Goal: Task Accomplishment & Management: Manage account settings

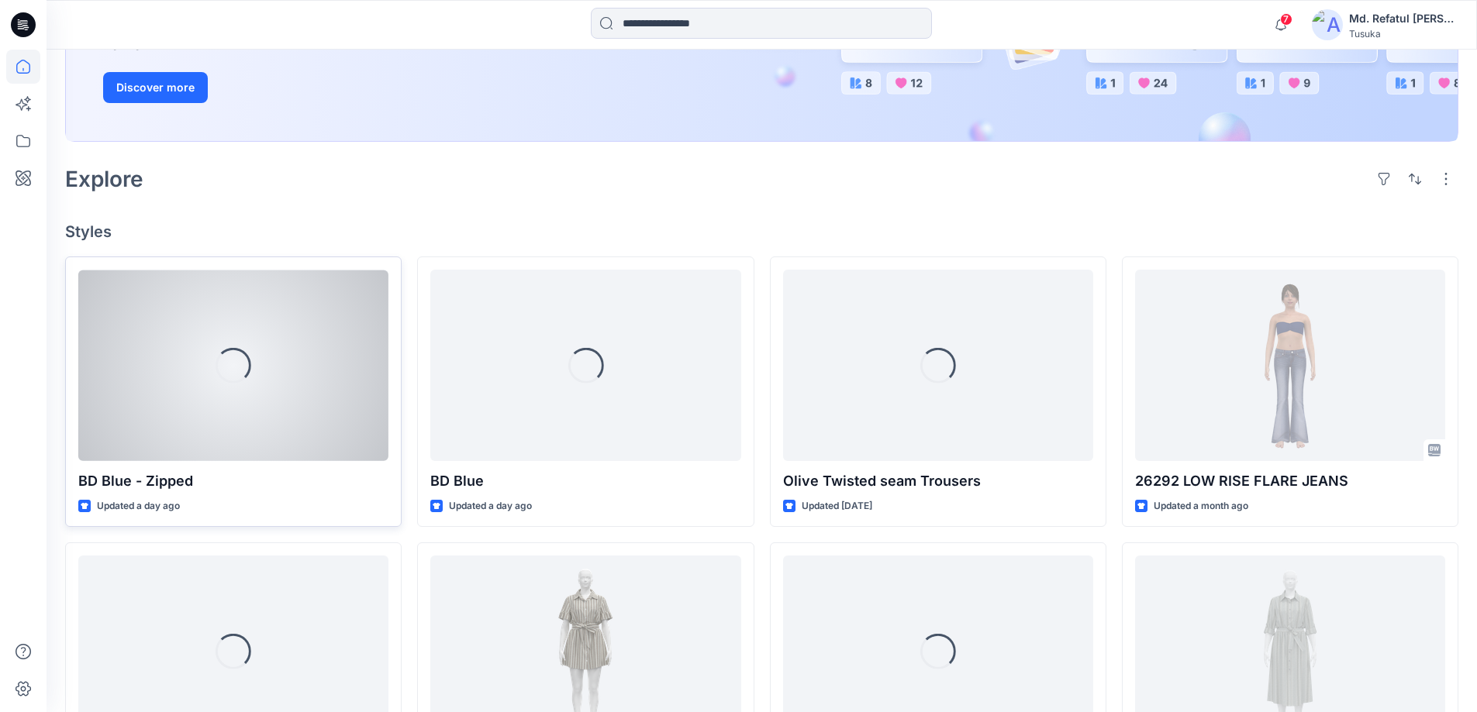
scroll to position [310, 0]
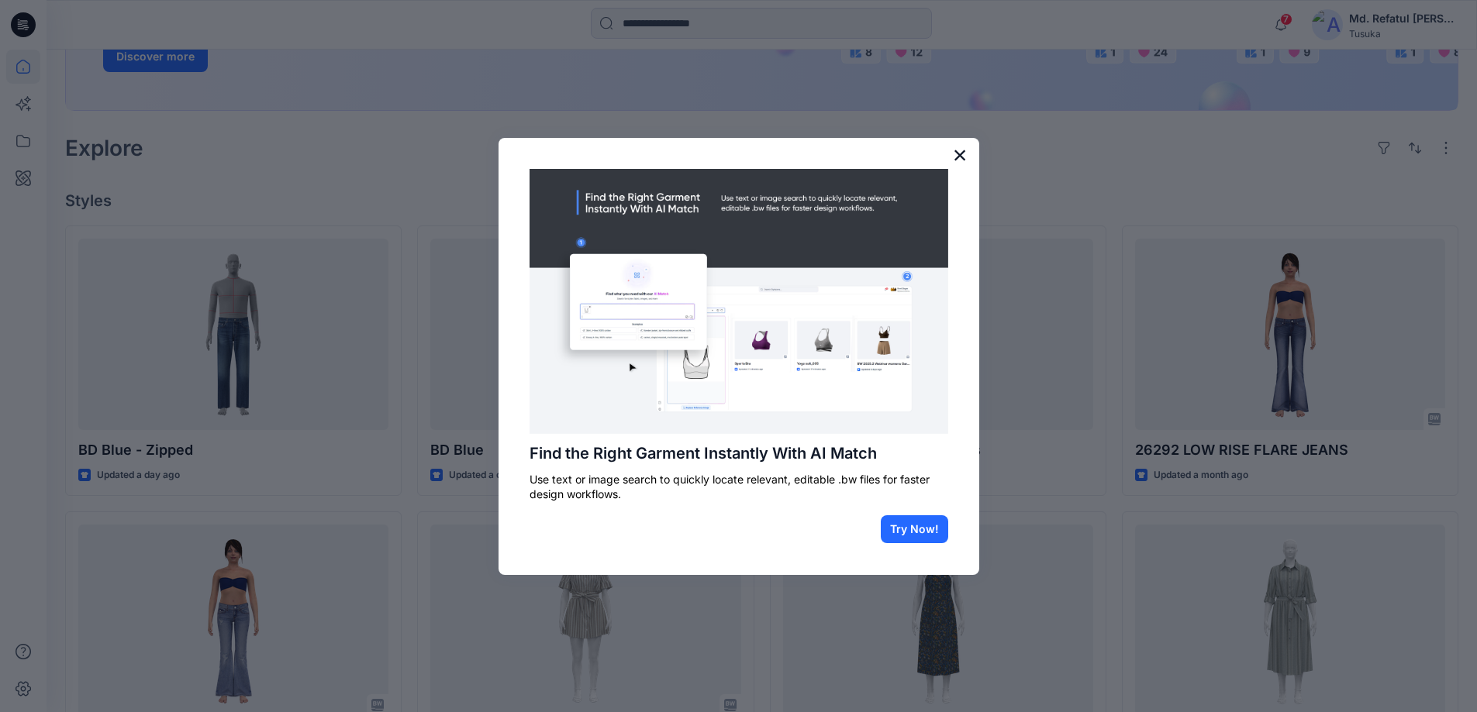
click at [964, 155] on button "×" at bounding box center [960, 155] width 15 height 25
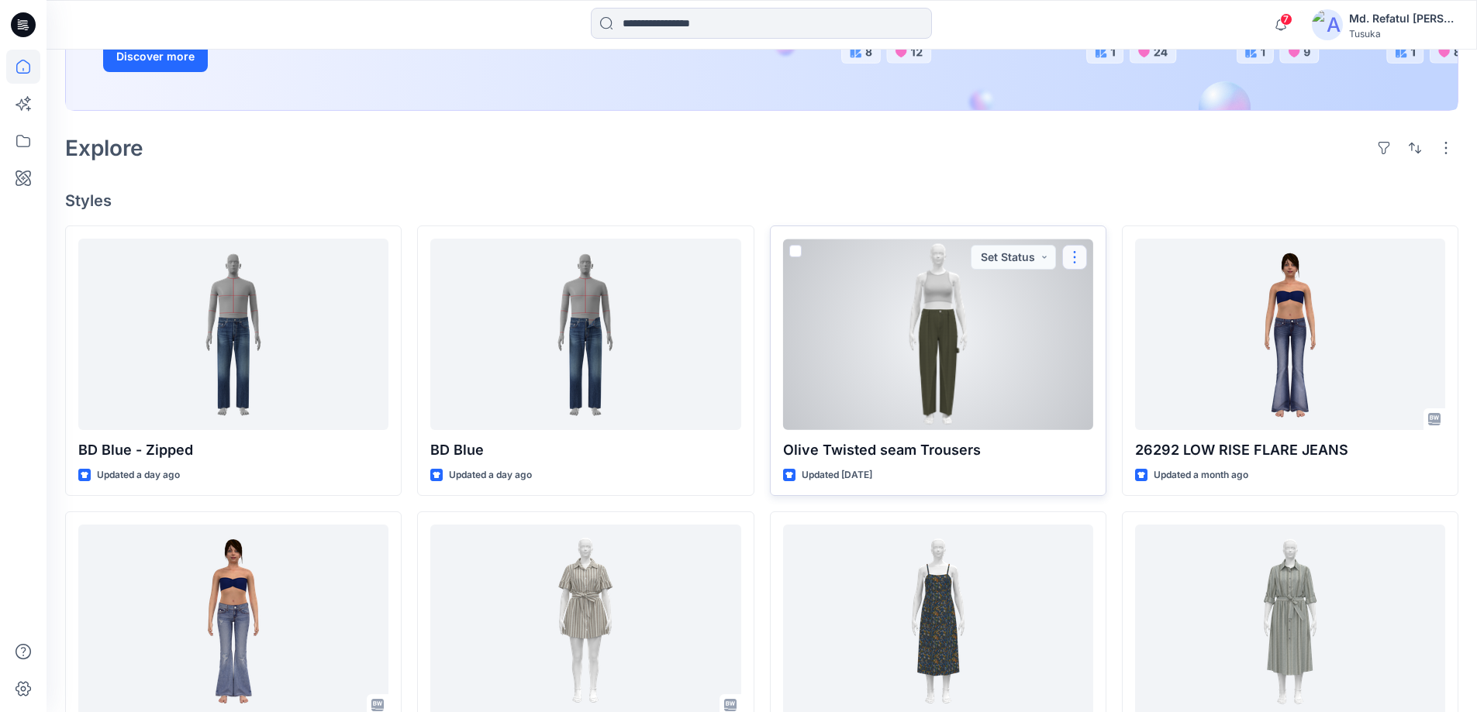
click at [1078, 250] on button "button" at bounding box center [1074, 257] width 25 height 25
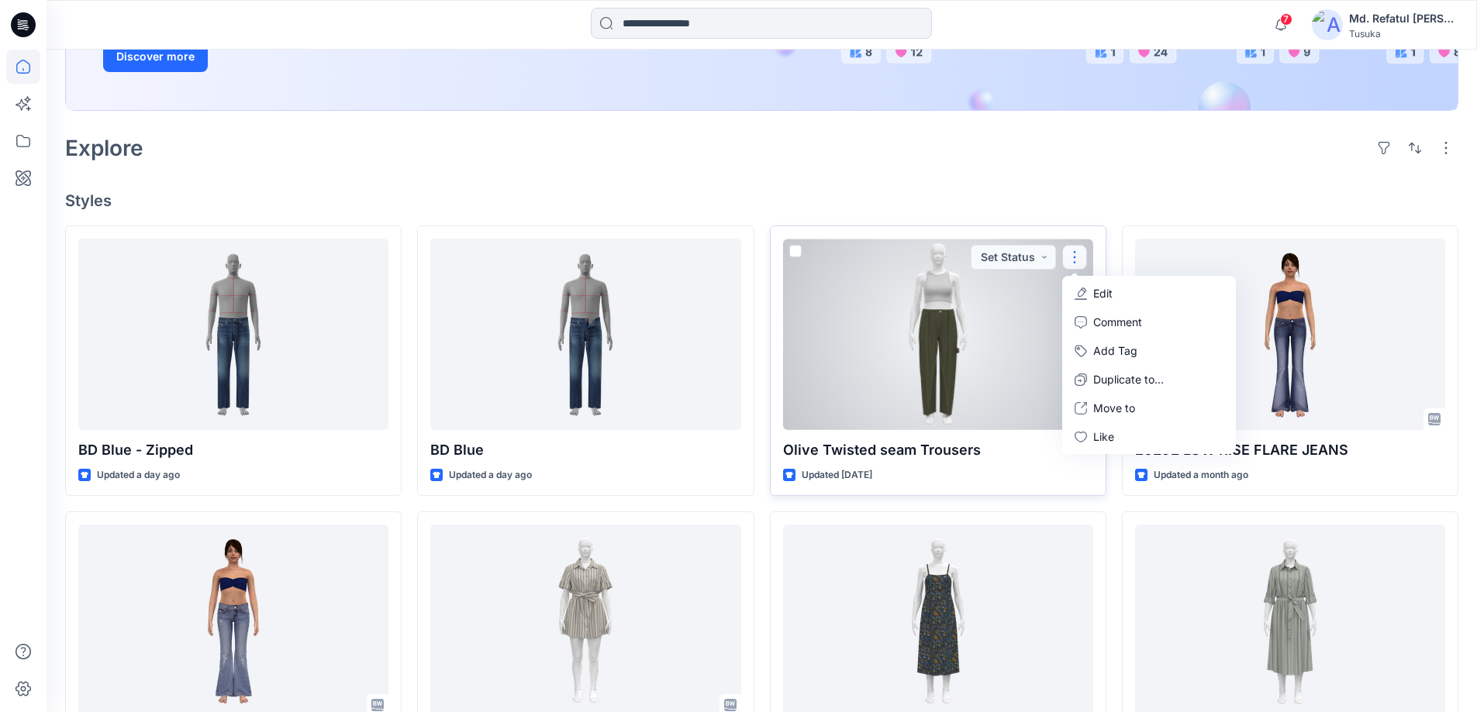
click at [1106, 297] on p "Edit" at bounding box center [1102, 293] width 19 height 16
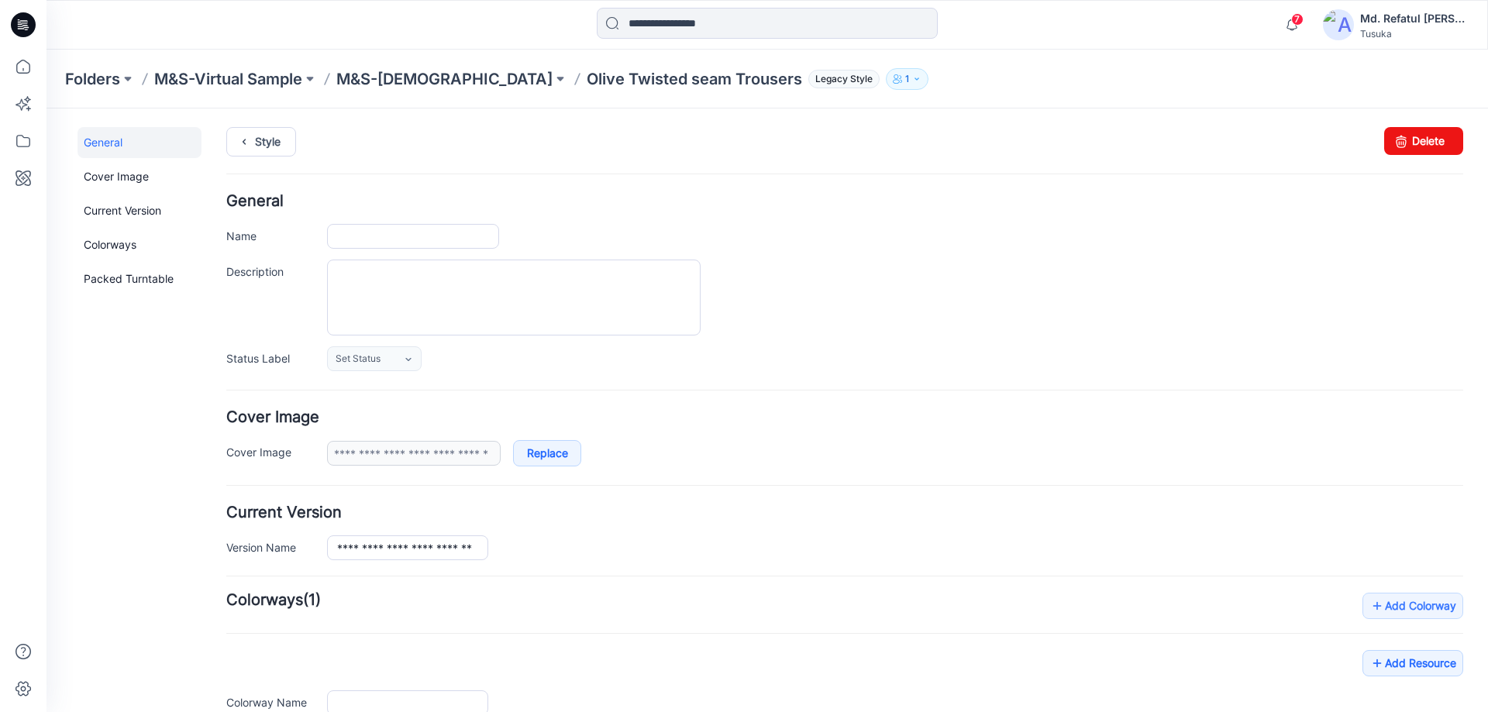
type input "**********"
click at [1409, 133] on link "Delete" at bounding box center [1423, 141] width 79 height 28
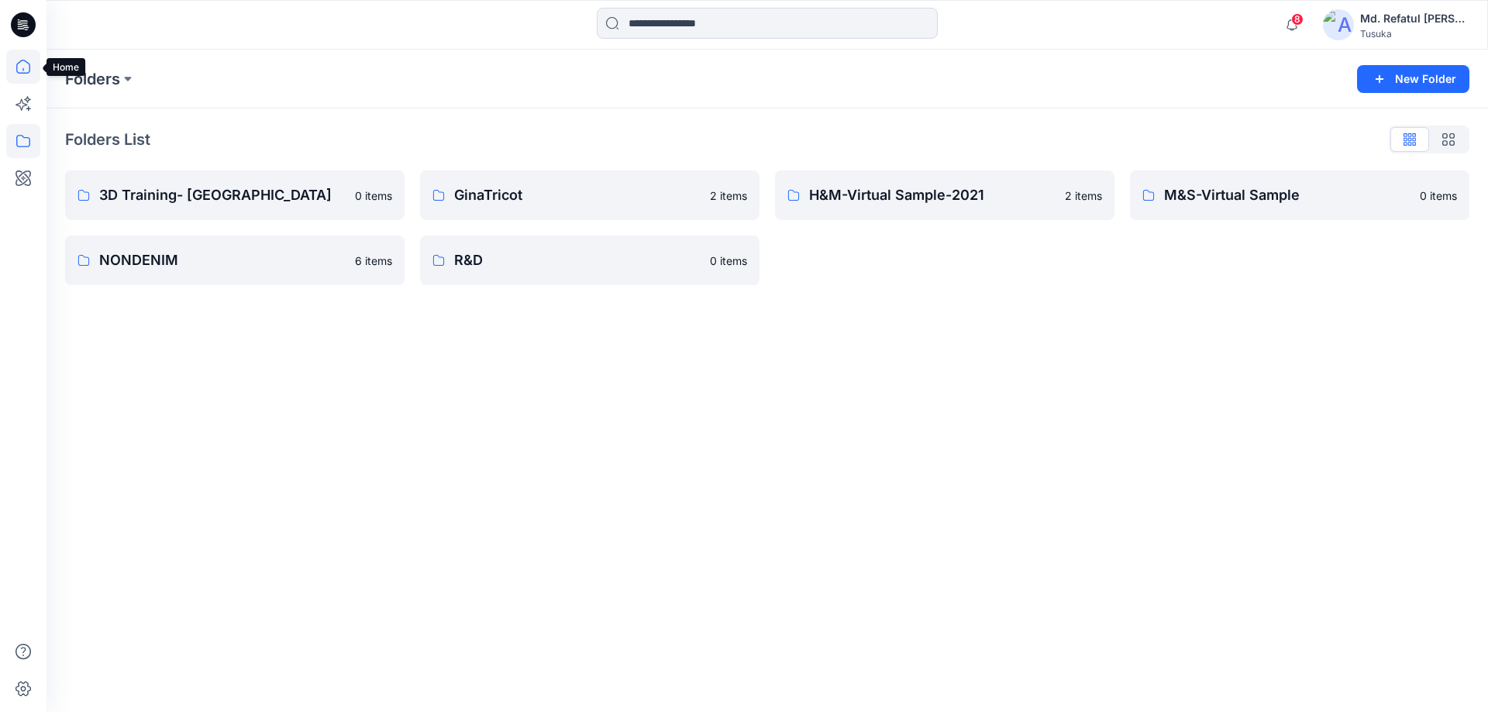
click at [16, 55] on icon at bounding box center [23, 67] width 34 height 34
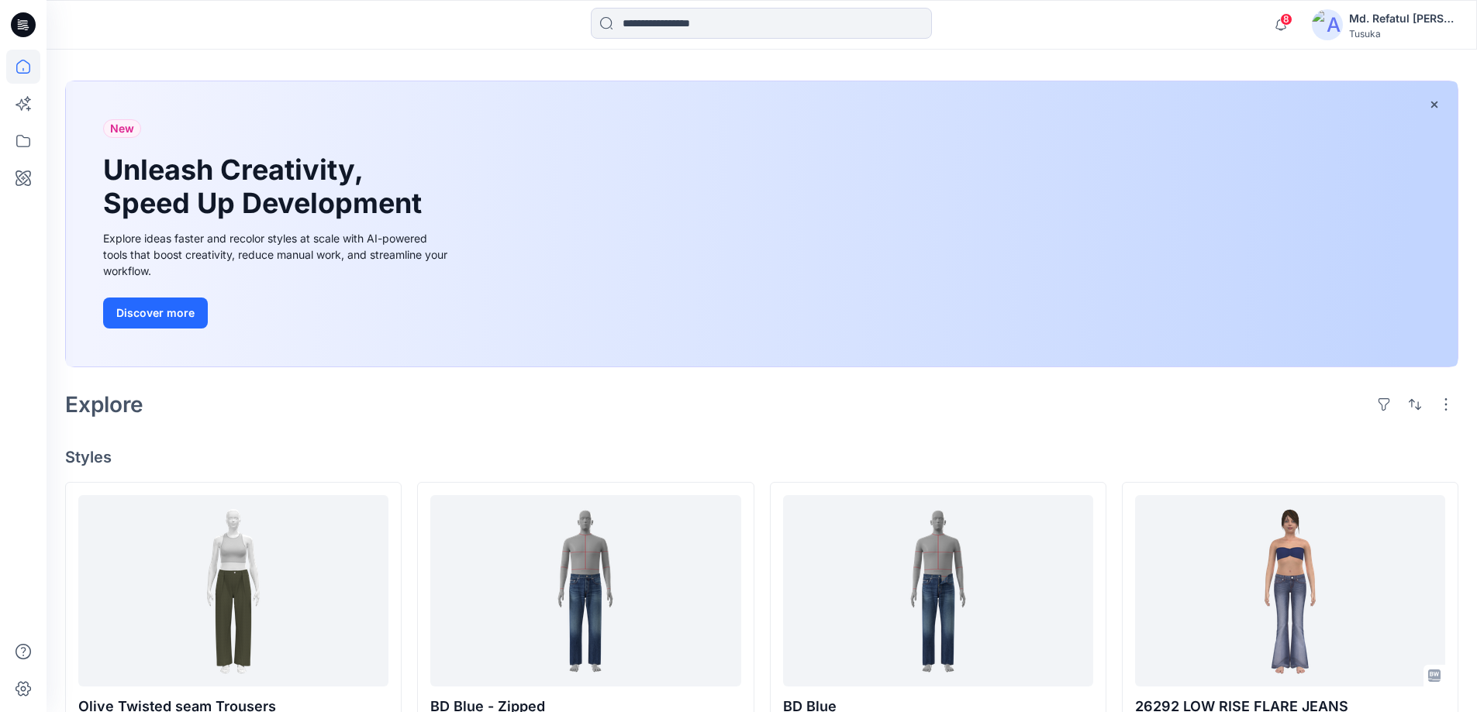
scroll to position [233, 0]
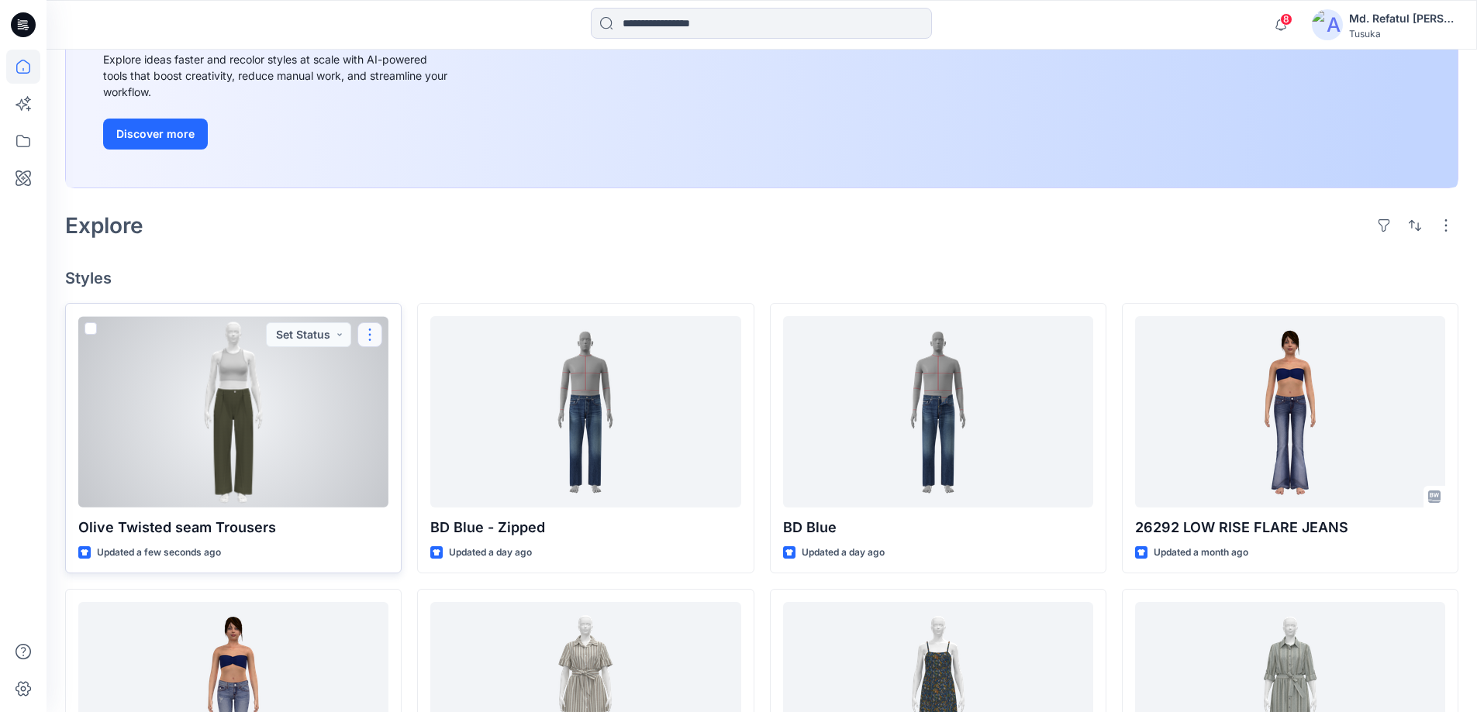
click at [375, 340] on button "button" at bounding box center [369, 334] width 25 height 25
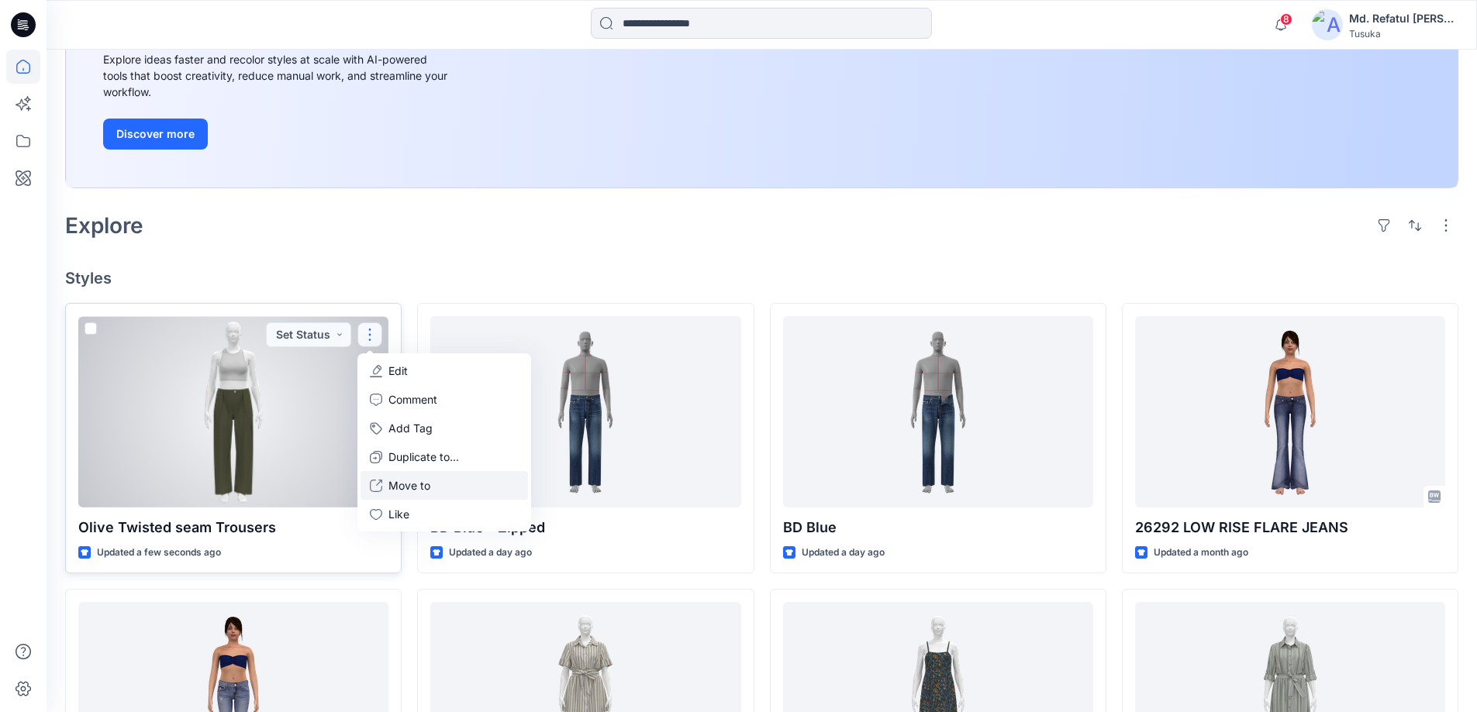
click at [429, 481] on p "Move to" at bounding box center [409, 486] width 42 height 16
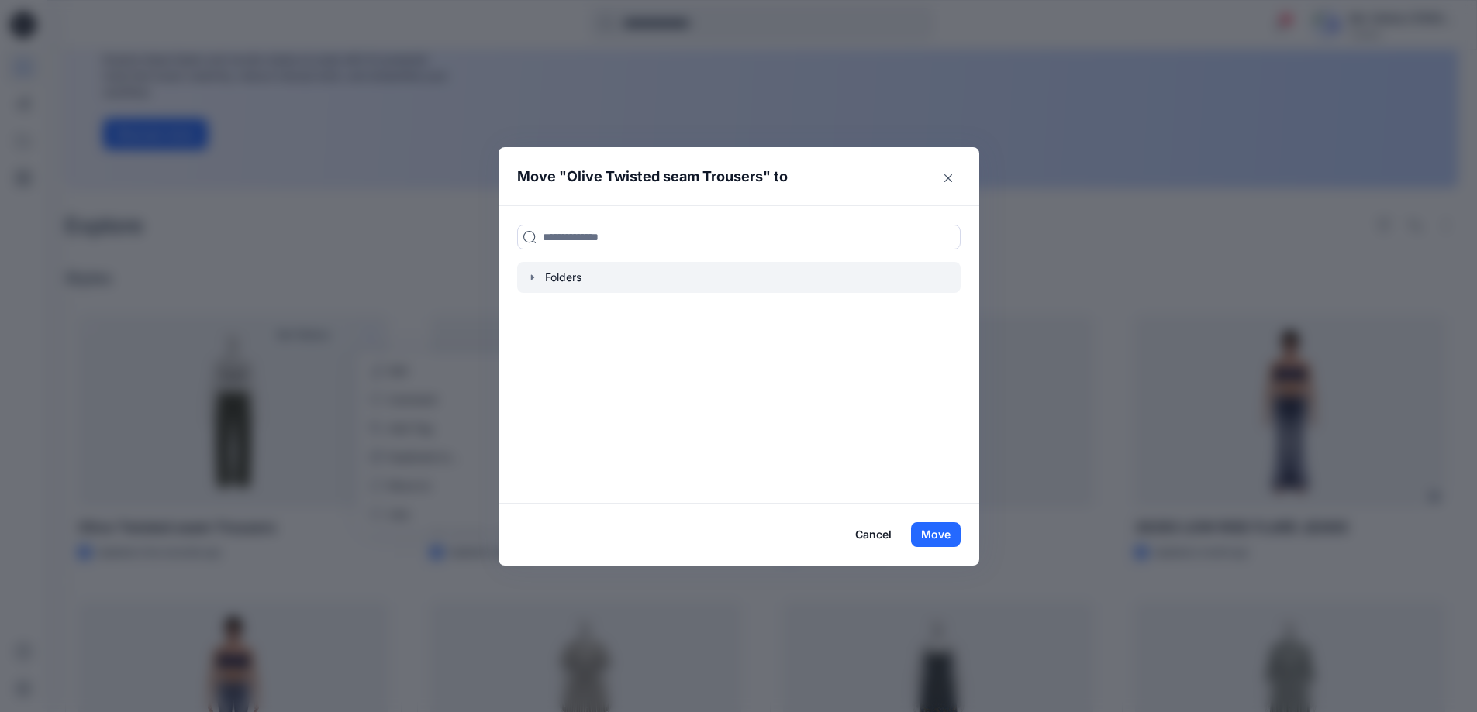
click at [550, 273] on div at bounding box center [738, 277] width 443 height 31
click at [532, 278] on icon "button" at bounding box center [532, 277] width 12 height 12
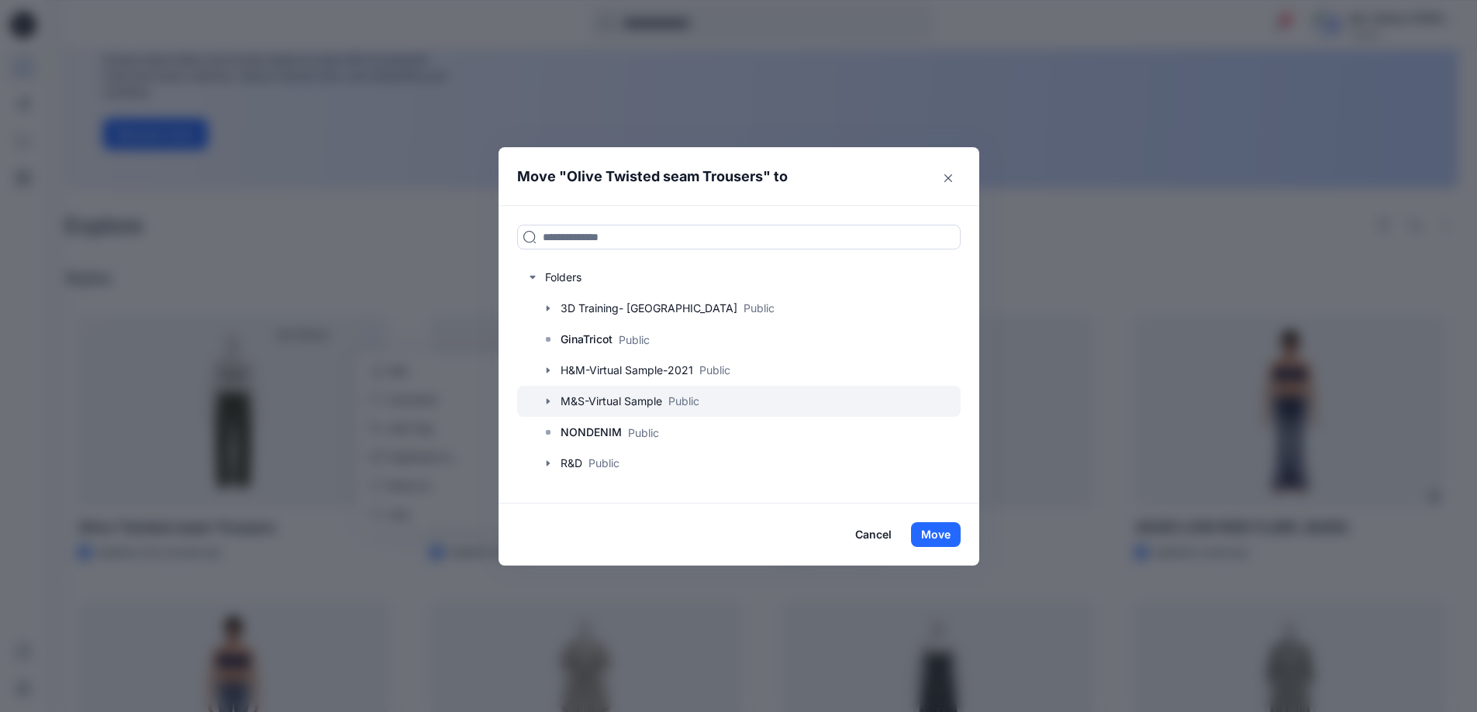
click at [581, 396] on div at bounding box center [738, 401] width 443 height 31
click at [549, 401] on icon "button" at bounding box center [547, 401] width 3 height 5
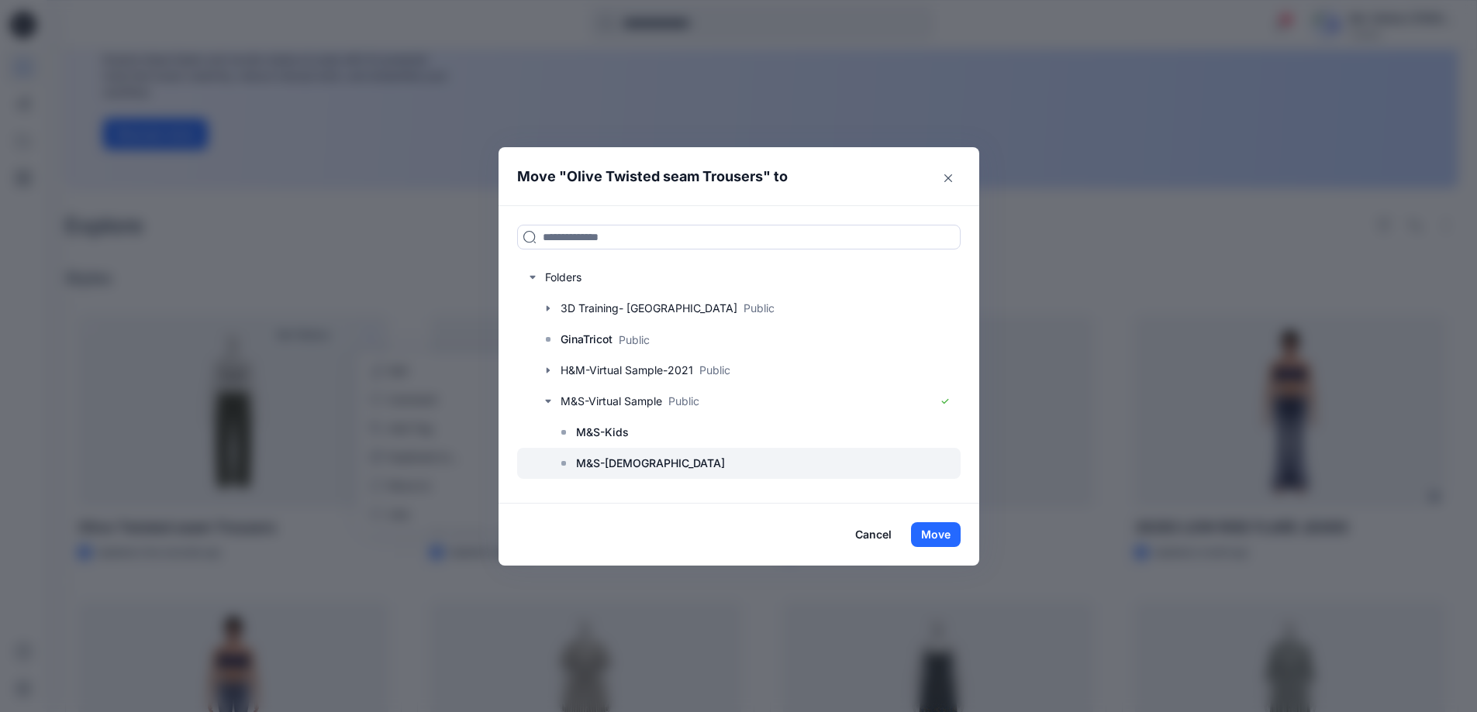
click at [616, 454] on p "M&S-[DEMOGRAPHIC_DATA]" at bounding box center [650, 463] width 149 height 19
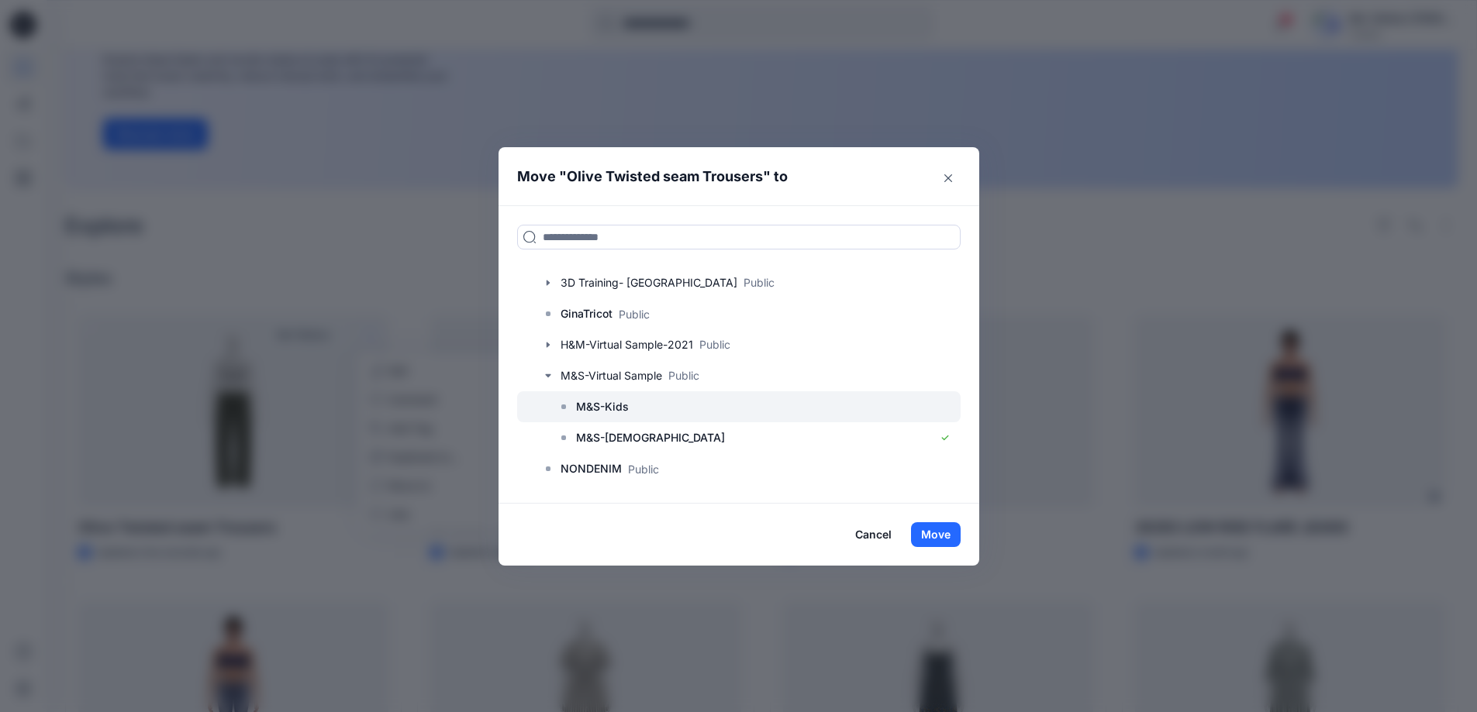
scroll to position [57, 0]
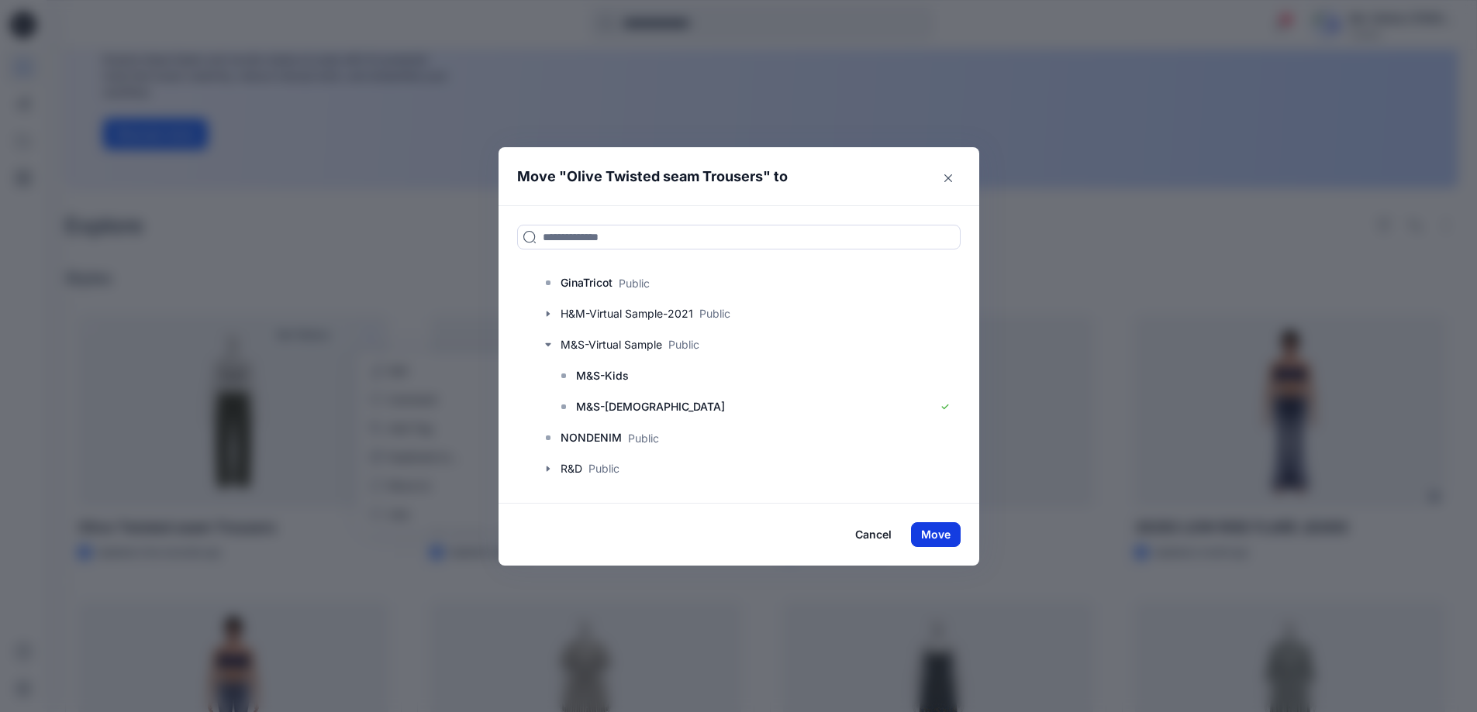
click at [950, 537] on button "Move" at bounding box center [936, 534] width 50 height 25
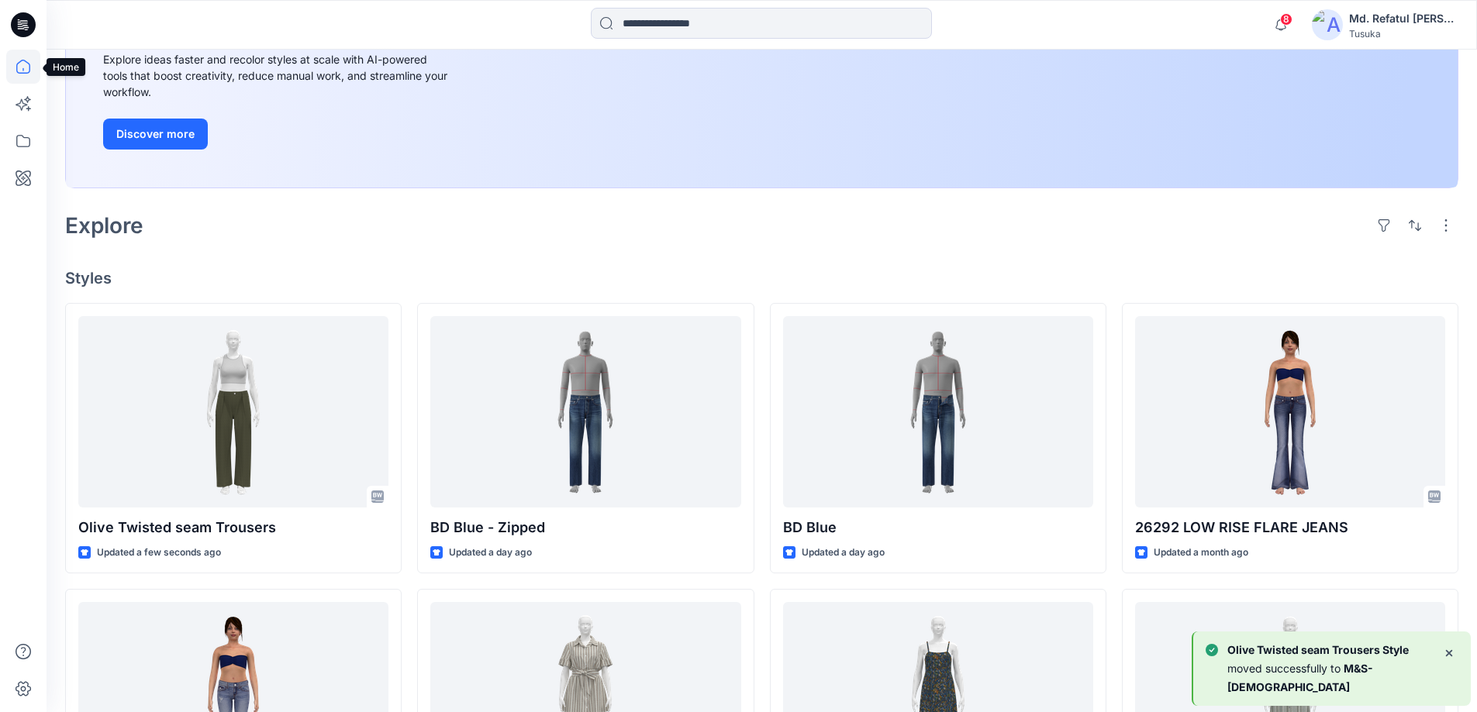
click at [28, 71] on icon at bounding box center [23, 67] width 34 height 34
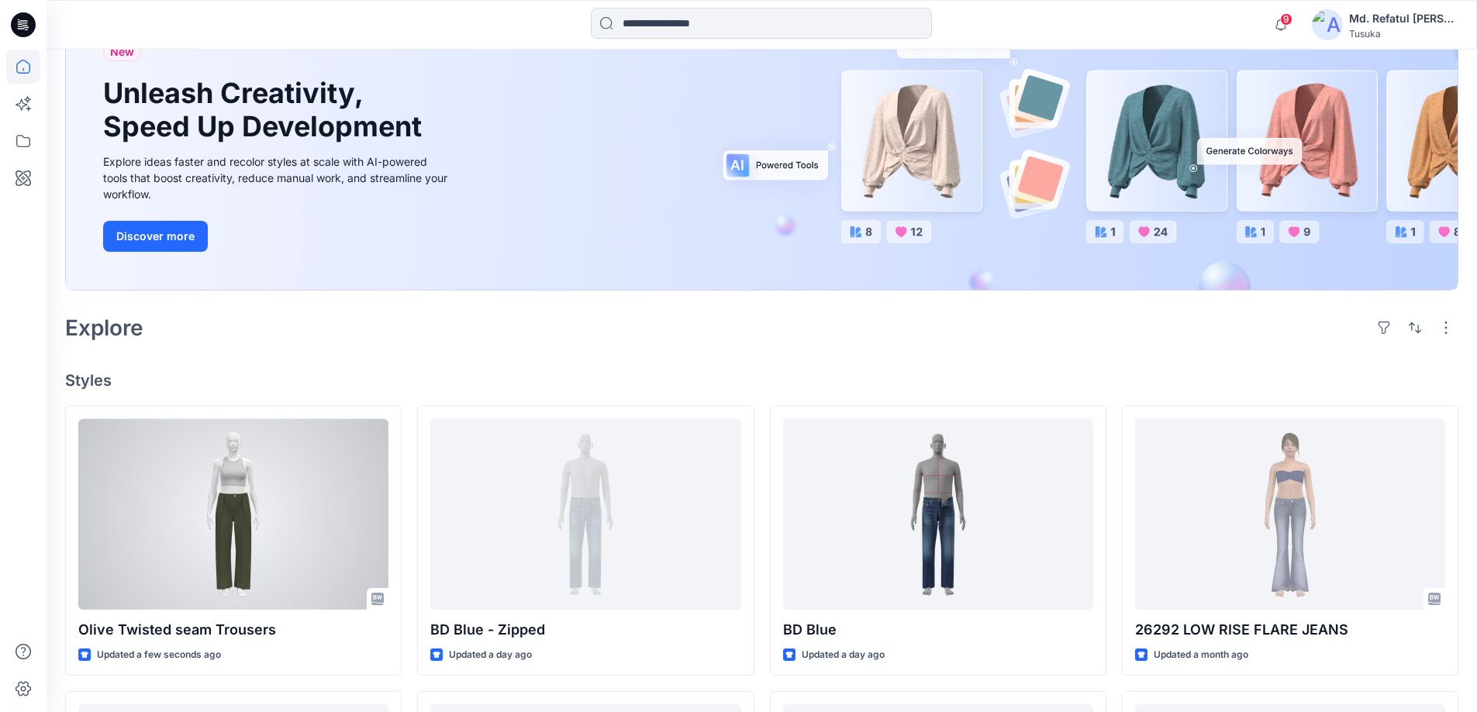
scroll to position [310, 0]
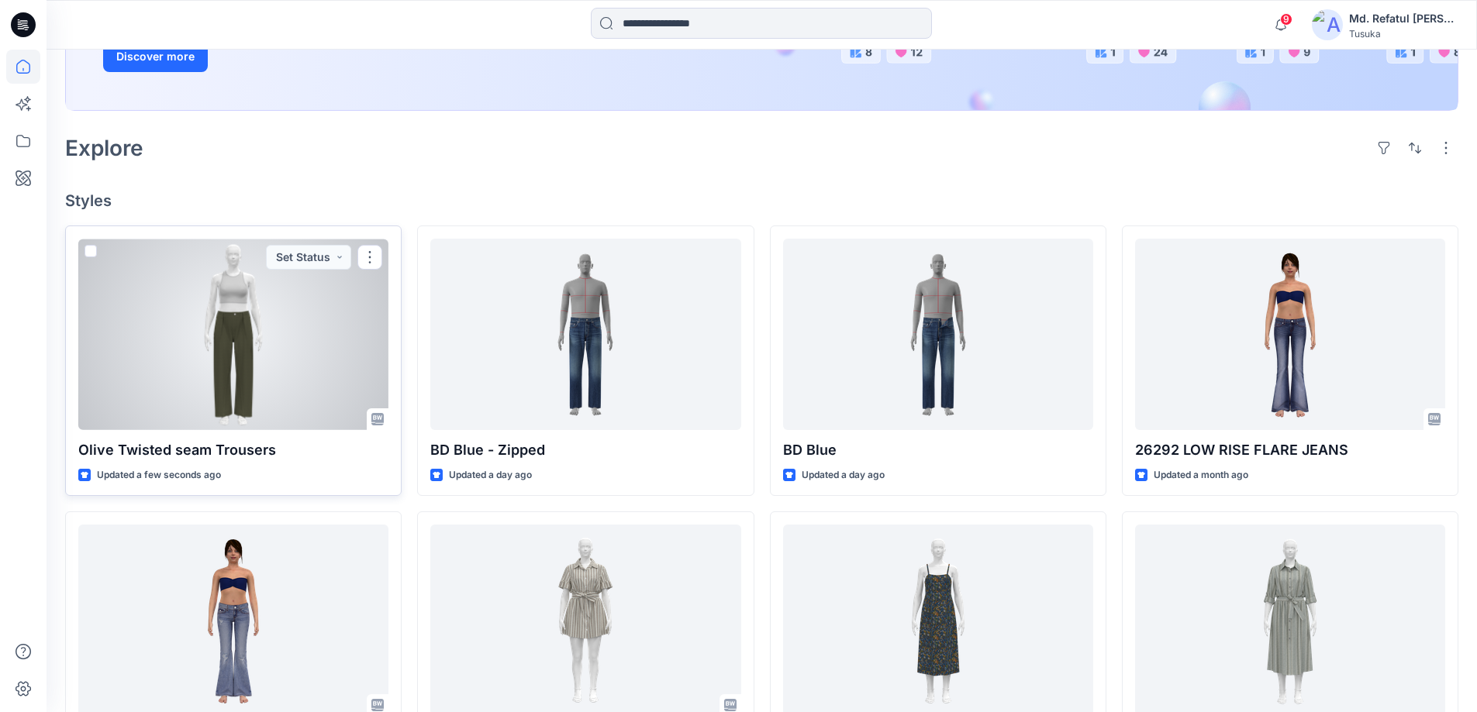
click at [298, 340] on div at bounding box center [233, 334] width 310 height 191
